Goal: Check status: Check status

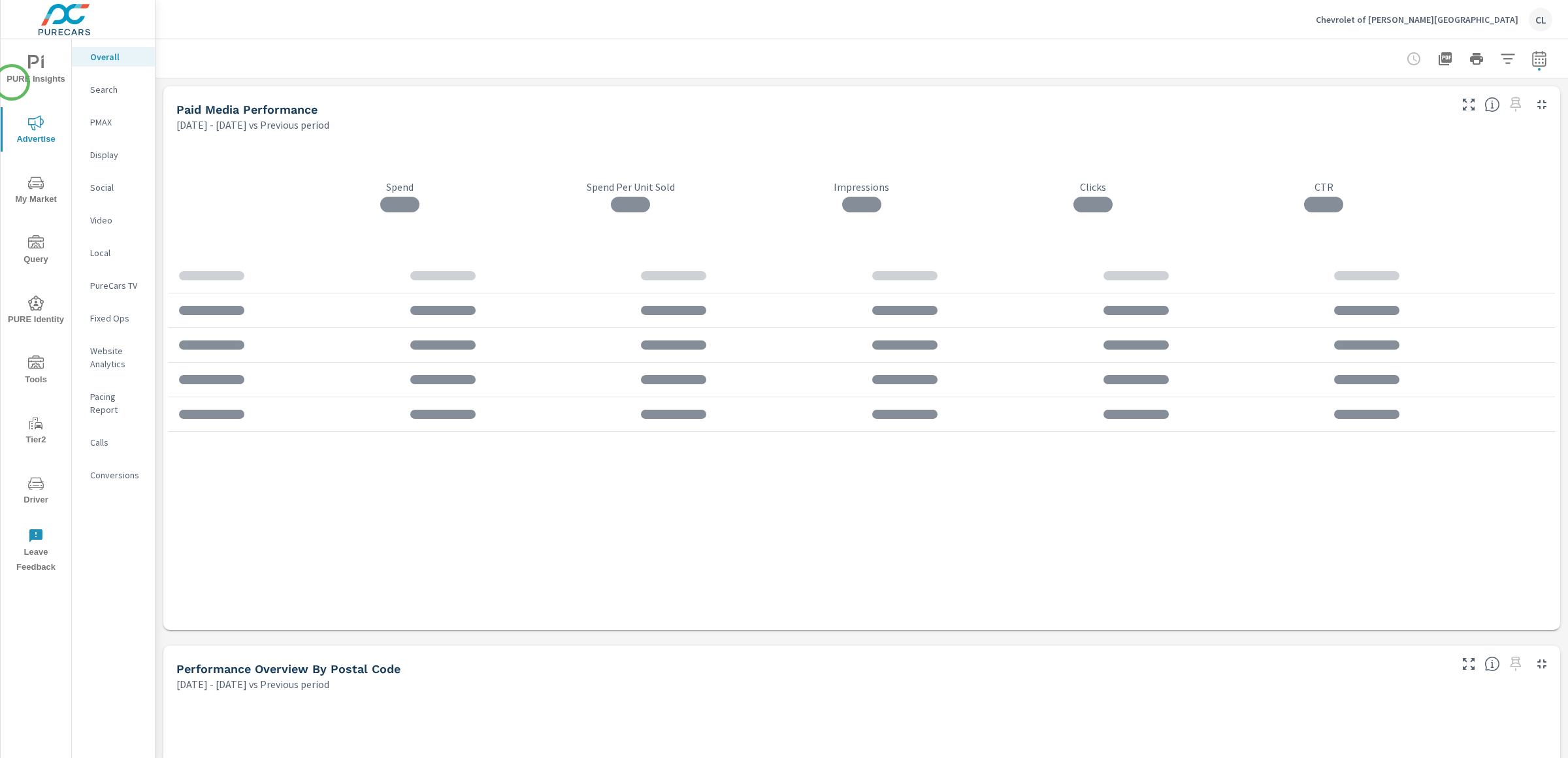
click at [12, 82] on span "PURE Insights" at bounding box center [35, 70] width 62 height 32
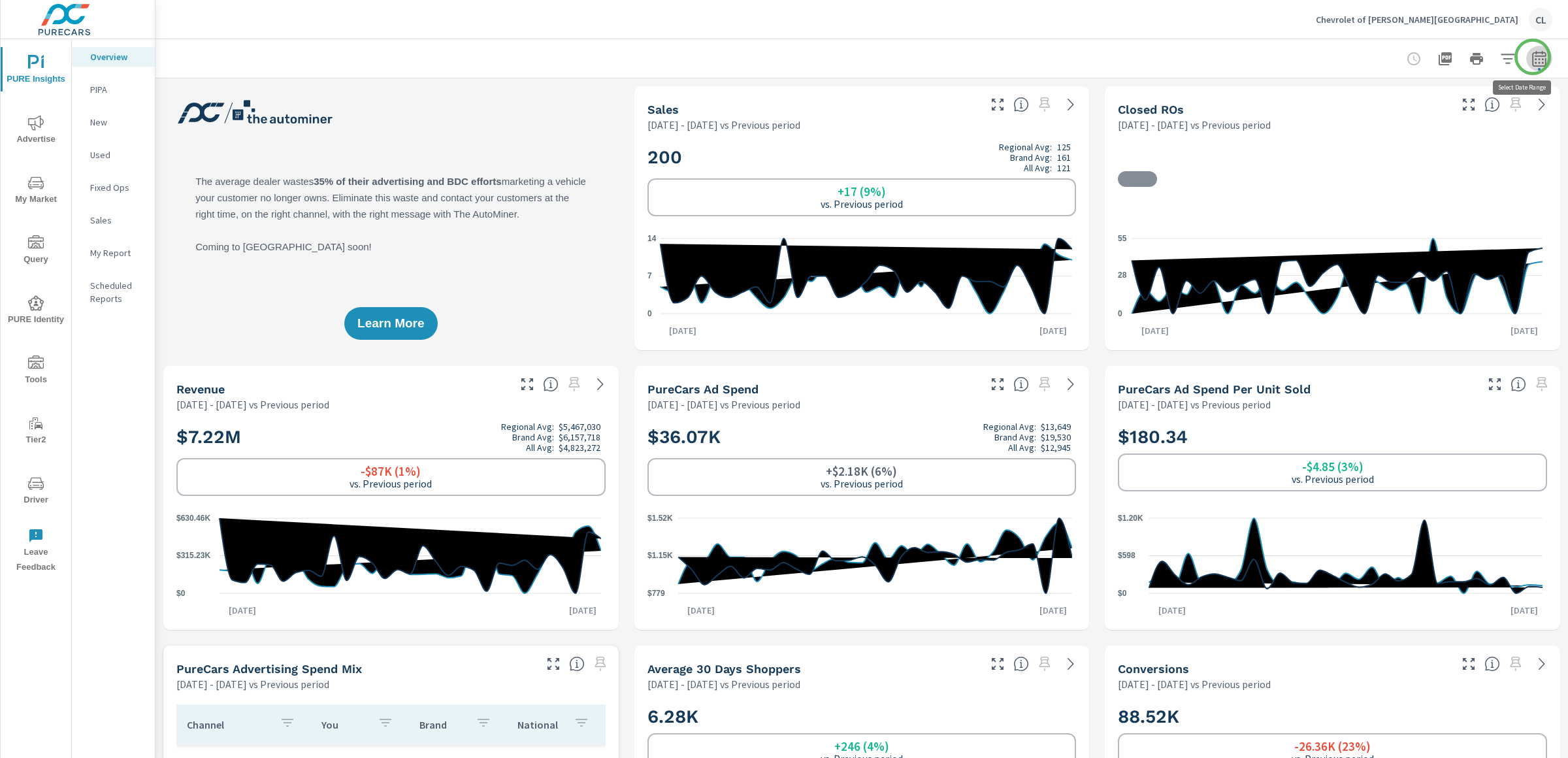
click at [1532, 57] on icon "button" at bounding box center [1539, 59] width 15 height 15
select select "Previous period"
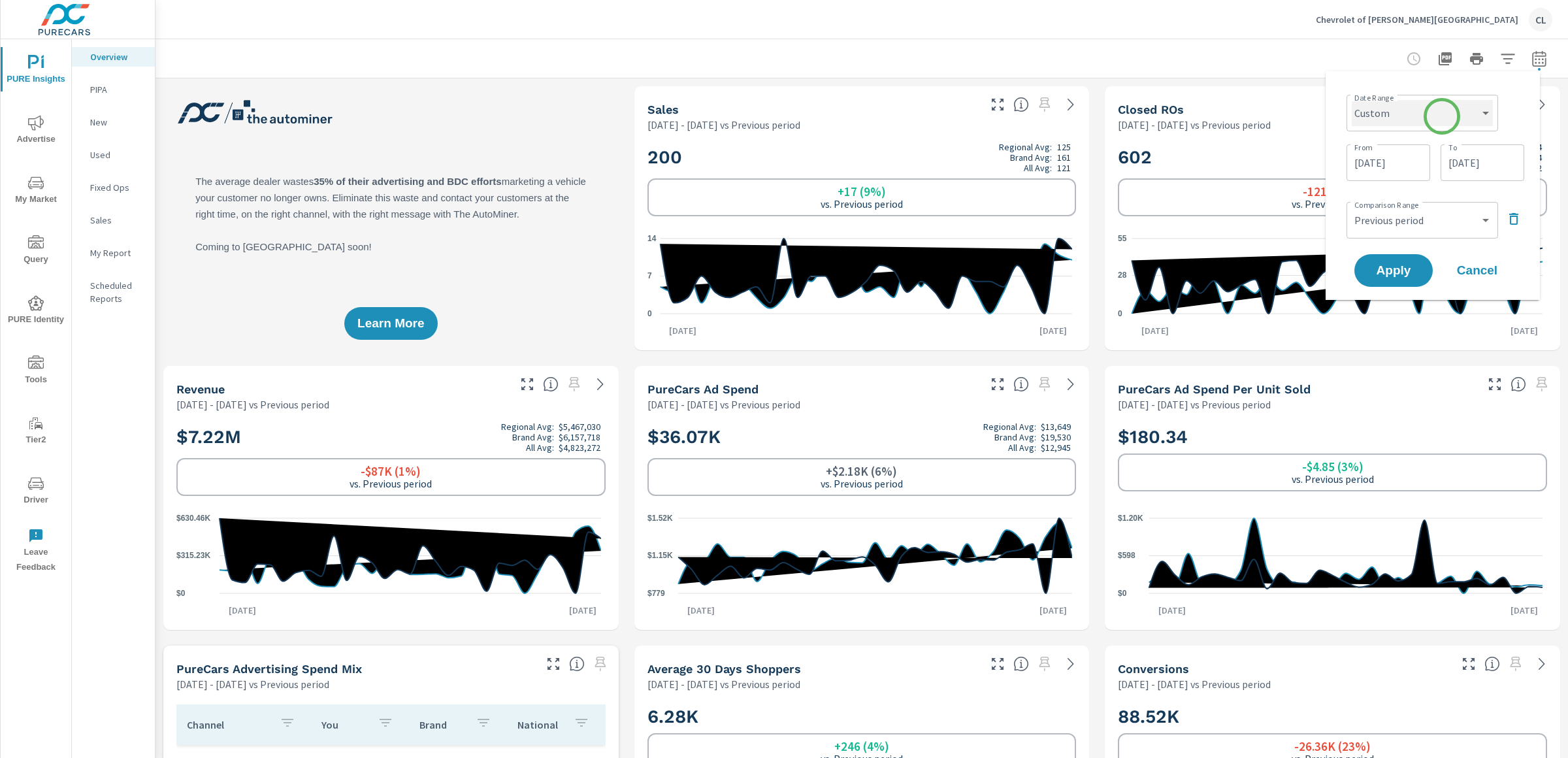
click at [1442, 116] on select "Custom [DATE] Last week Last 7 days Last 14 days Last 30 days Last 45 days Last…" at bounding box center [1422, 113] width 141 height 26
click at [1352, 100] on select "Custom [DATE] Last week Last 7 days Last 14 days Last 30 days Last 45 days Last…" at bounding box center [1422, 113] width 141 height 26
select select "Last month"
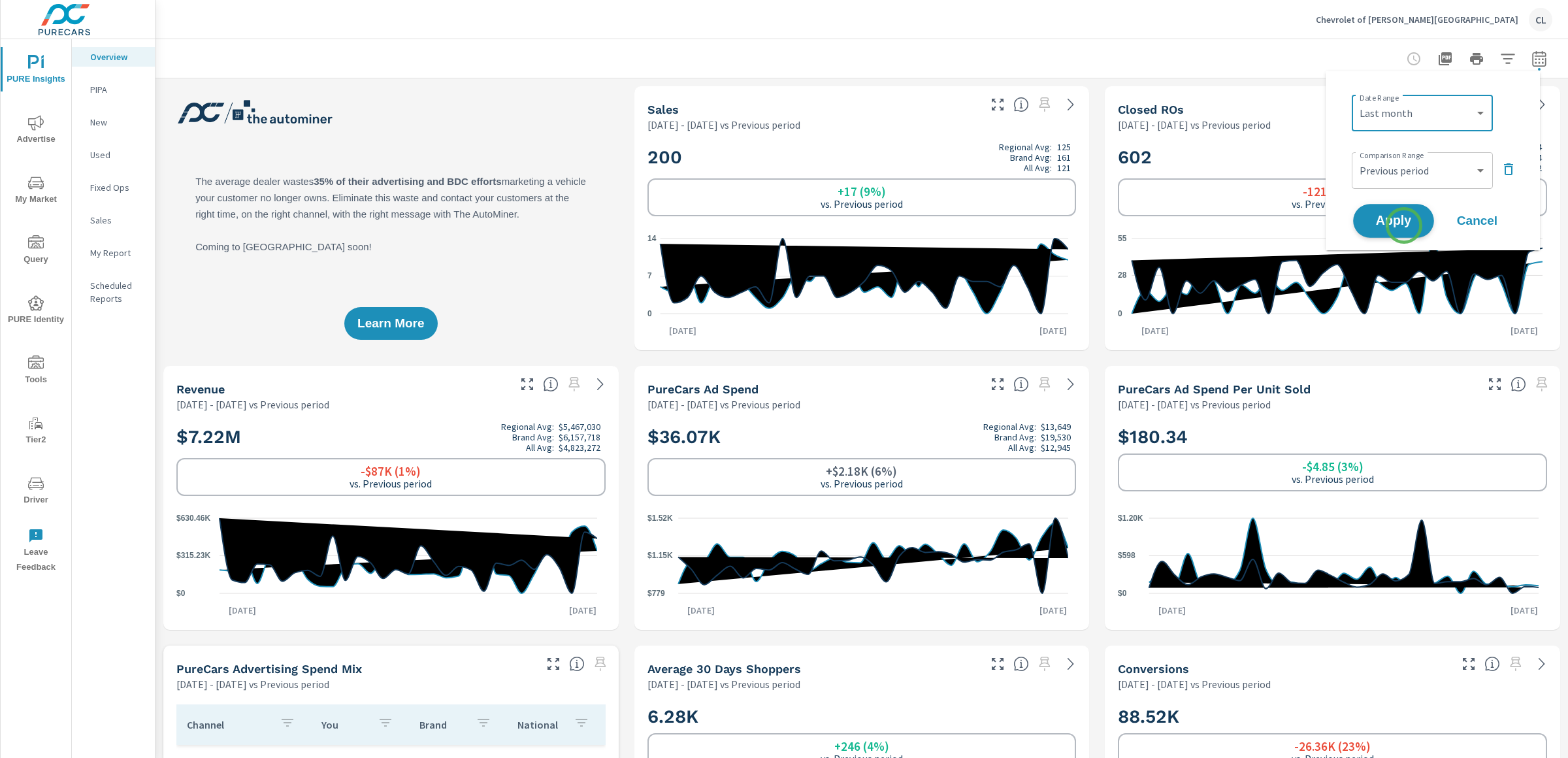
click at [1402, 220] on span "Apply" at bounding box center [1393, 220] width 54 height 13
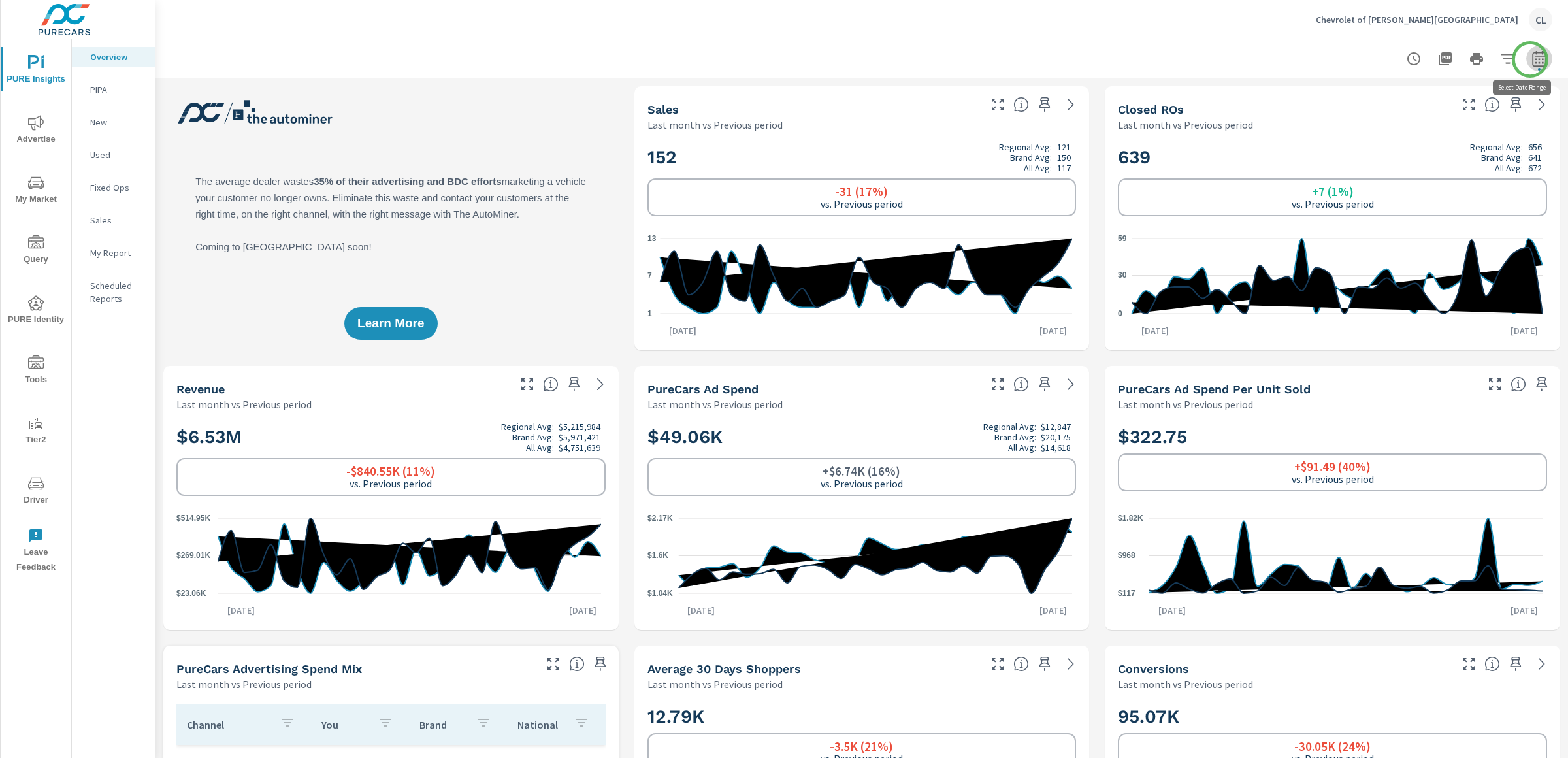
click at [1531, 60] on icon "button" at bounding box center [1539, 59] width 15 height 15
select select "Last month"
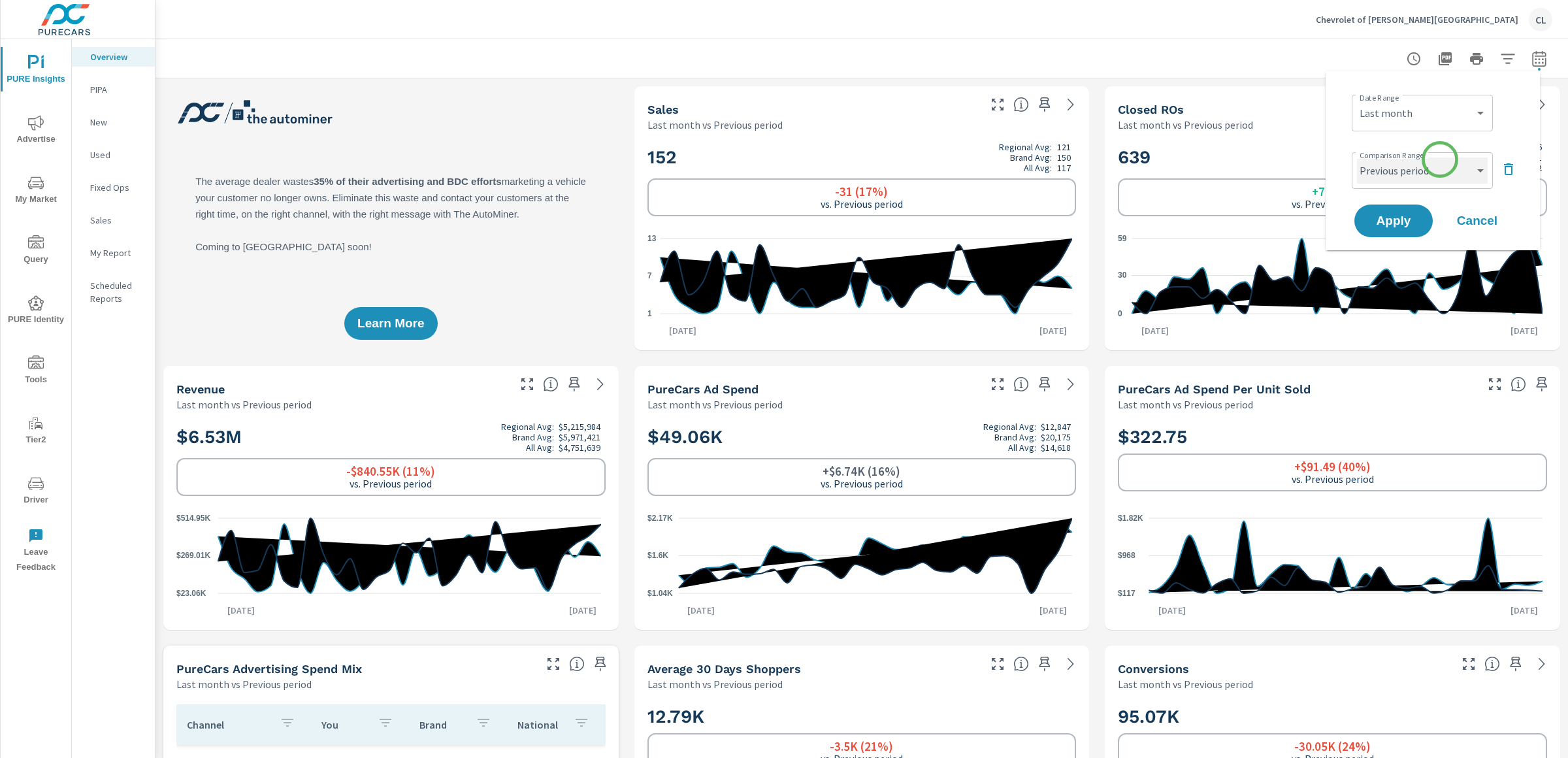
click at [1436, 169] on select "Custom Previous period Previous month Previous year" at bounding box center [1422, 170] width 131 height 26
click at [1357, 157] on select "Custom Previous period Previous month Previous year" at bounding box center [1422, 170] width 131 height 26
select select "Previous year"
click at [1415, 218] on span "Apply" at bounding box center [1393, 220] width 54 height 13
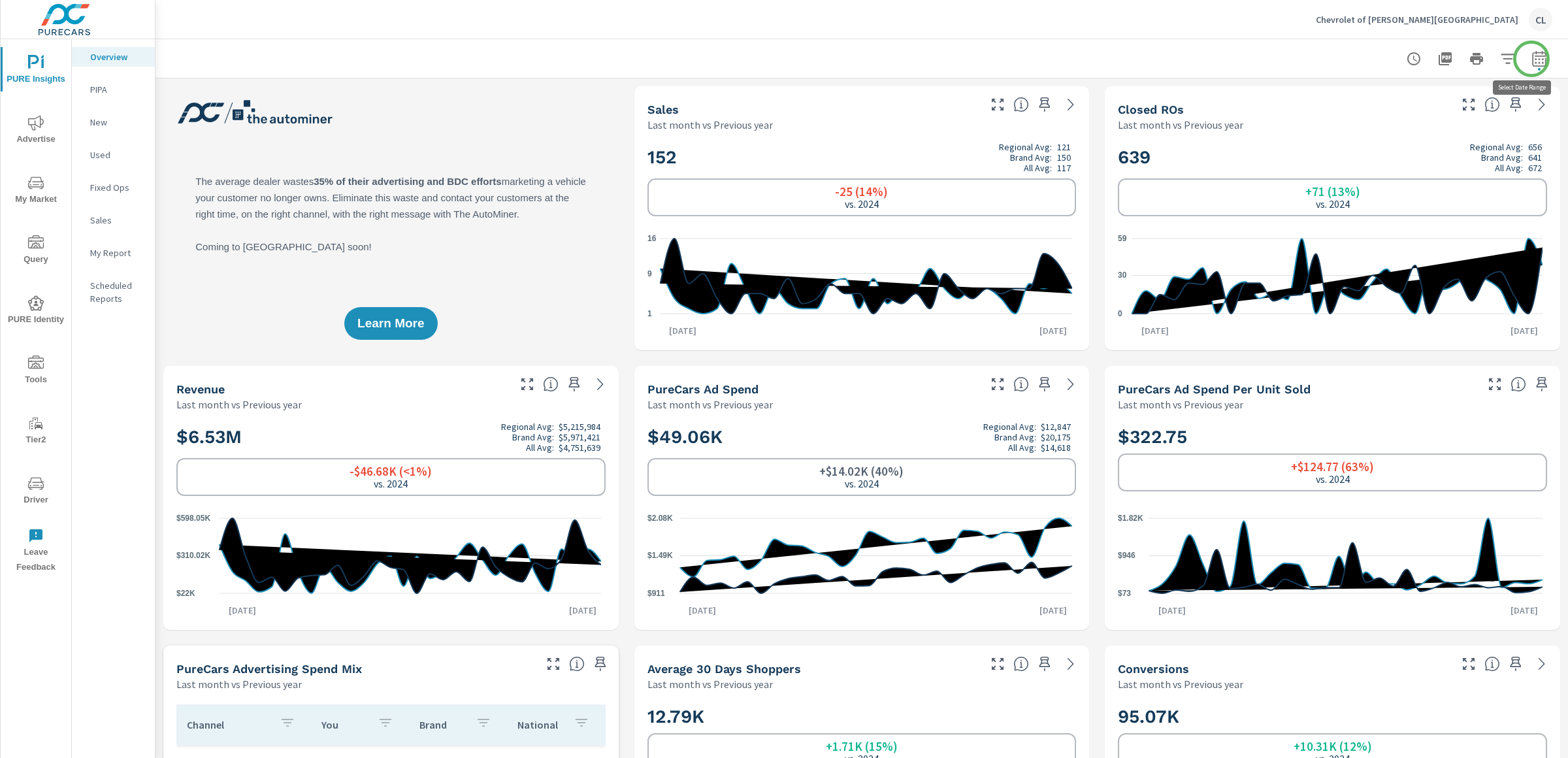
click at [1531, 59] on icon "button" at bounding box center [1539, 59] width 15 height 15
select select "Last month"
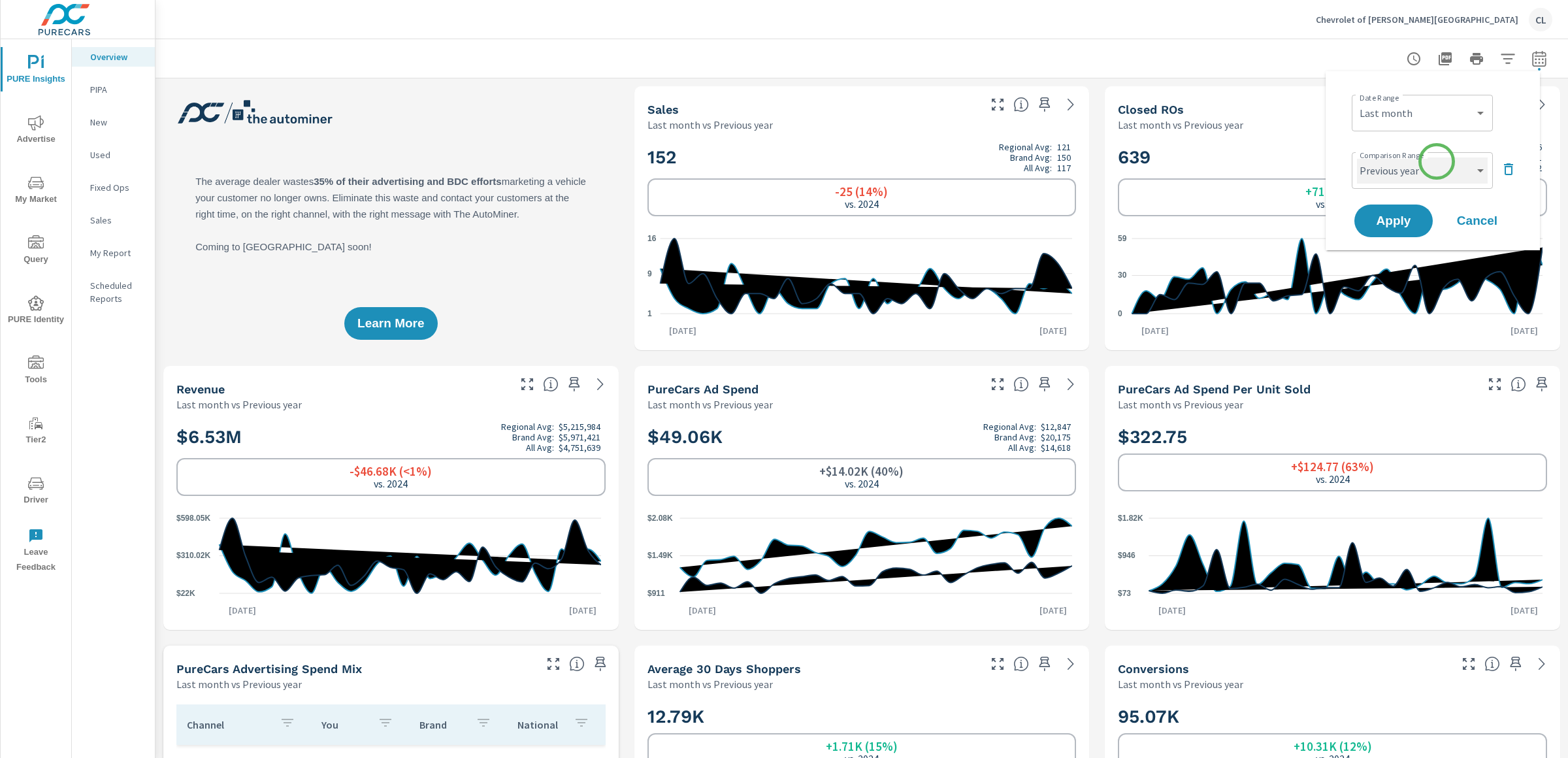
click at [1434, 170] on select "Custom Previous period Previous month Previous year" at bounding box center [1422, 170] width 131 height 26
click at [1357, 157] on select "Custom Previous period Previous month Previous year" at bounding box center [1422, 170] width 131 height 26
select select "Previous month"
click at [1389, 220] on span "Apply" at bounding box center [1393, 220] width 54 height 13
